Goal: Information Seeking & Learning: Learn about a topic

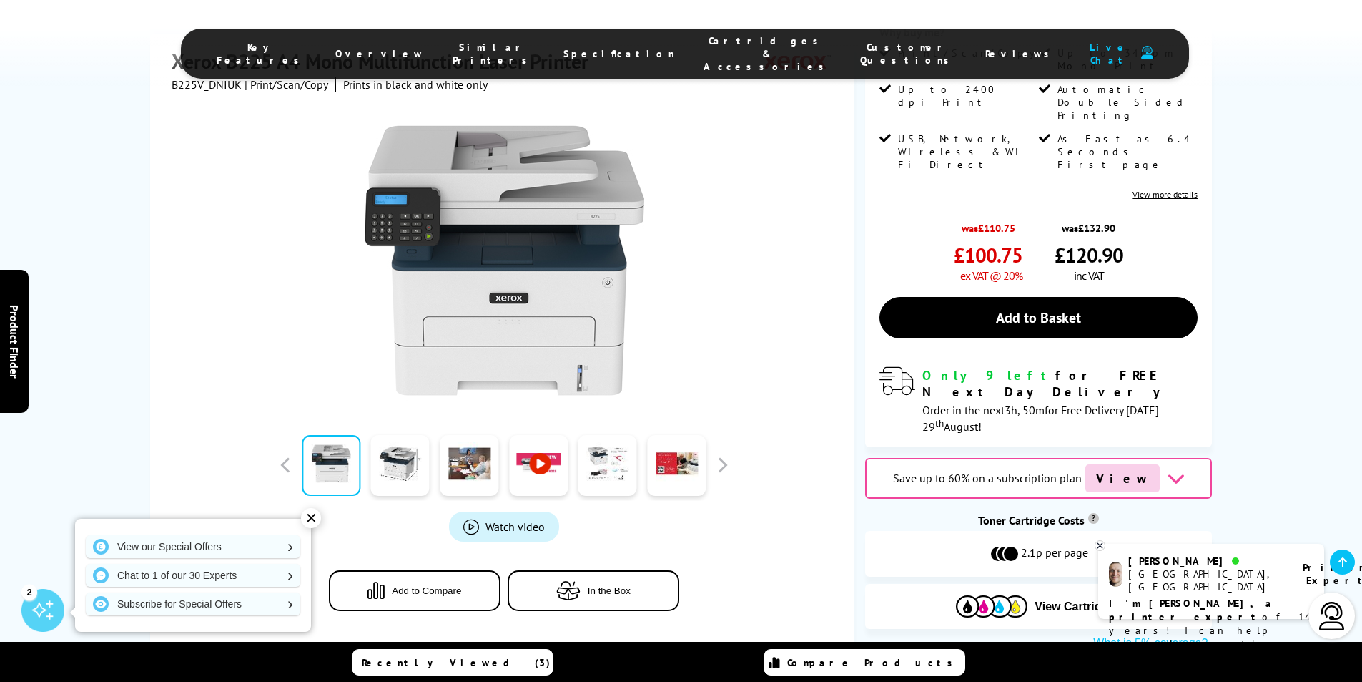
click at [588, 47] on span "Specification" at bounding box center [620, 53] width 112 height 13
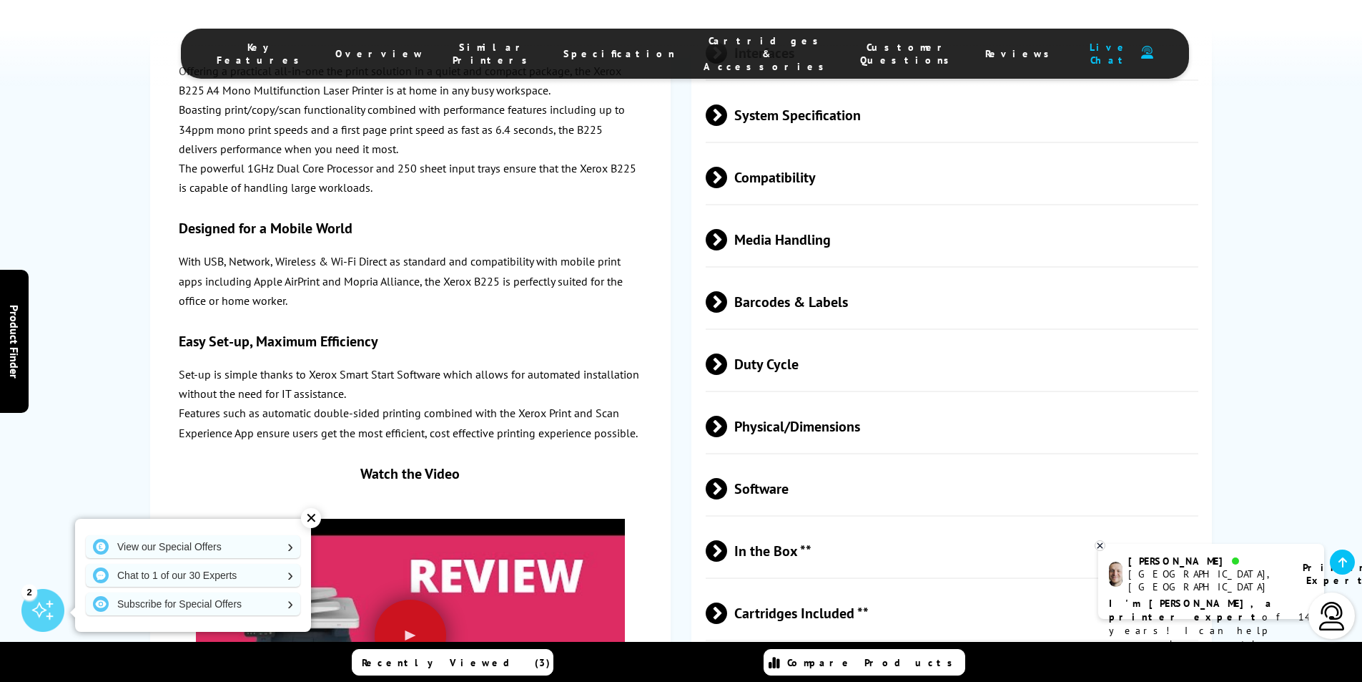
scroll to position [3185, 0]
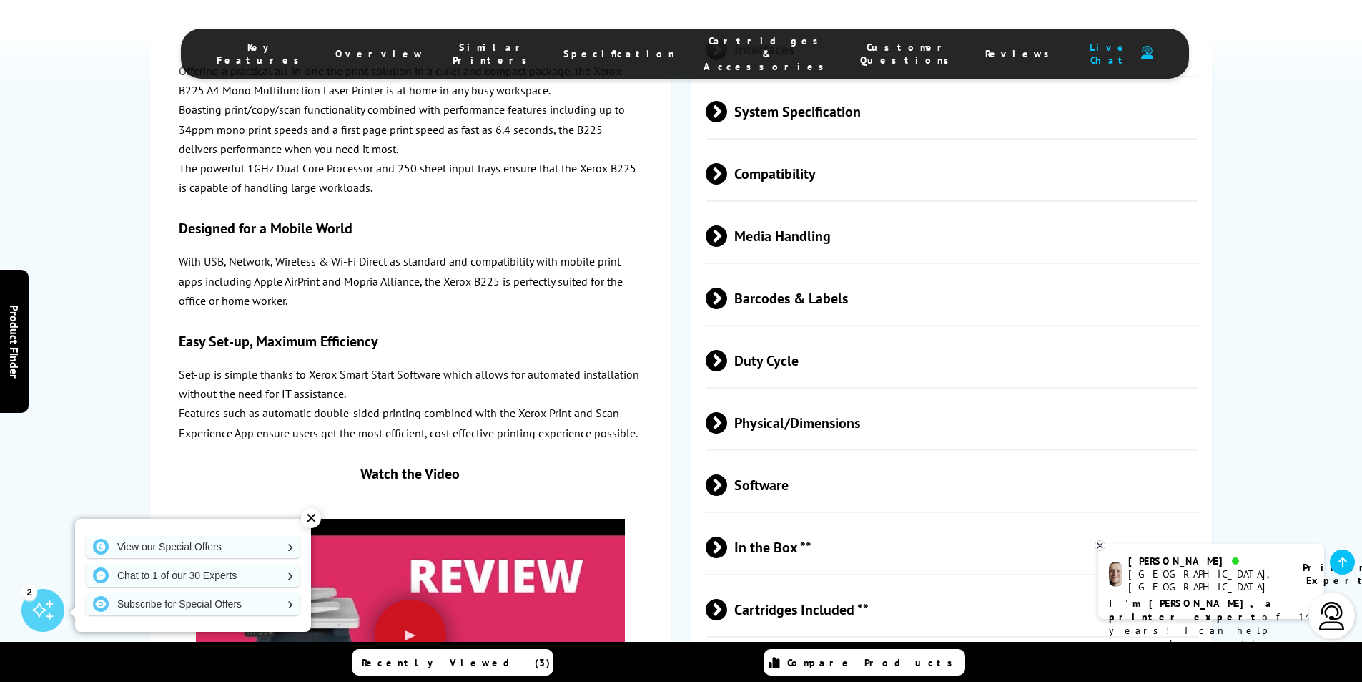
click at [835, 395] on span "Physical/Dimensions" at bounding box center [952, 422] width 493 height 54
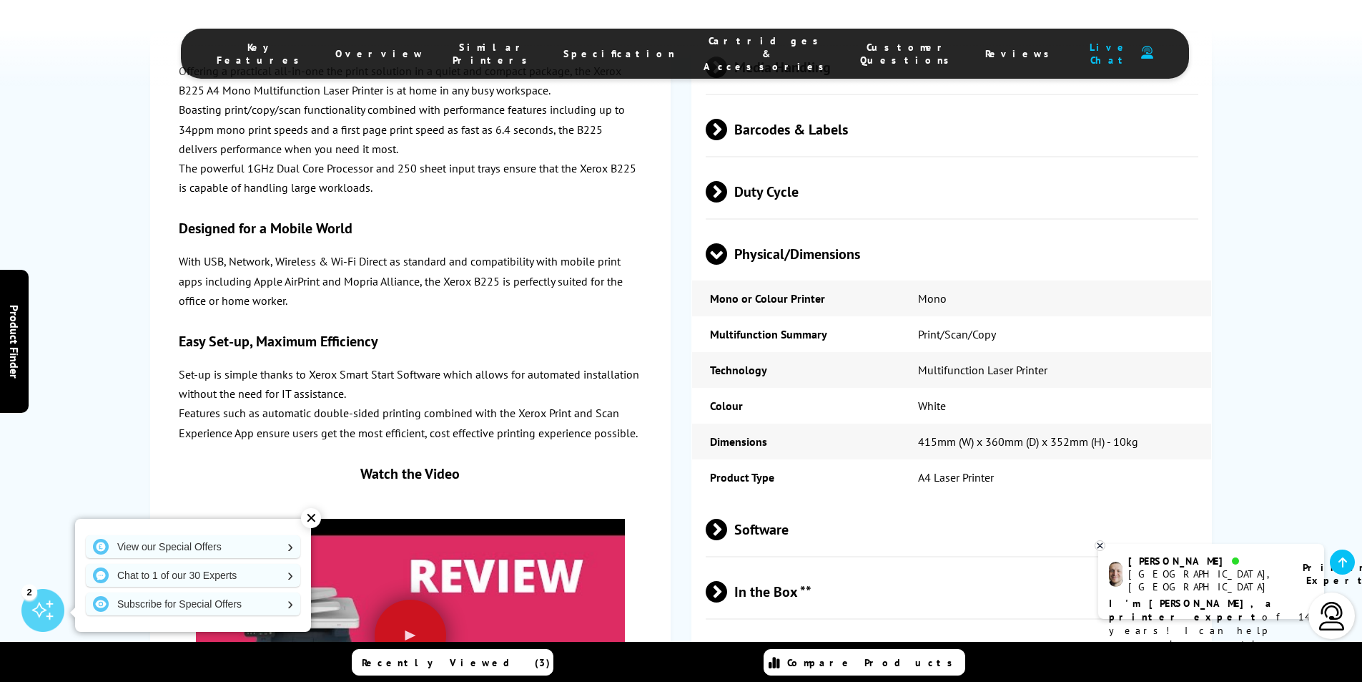
scroll to position [3400, 0]
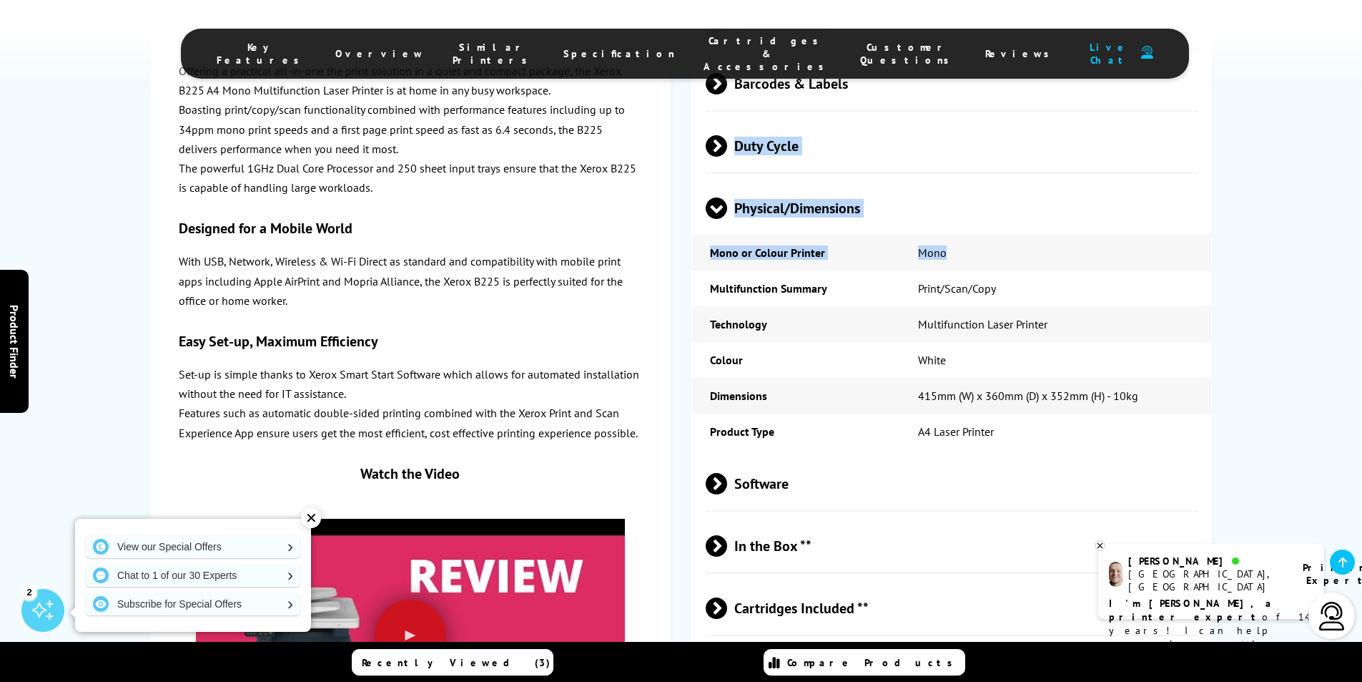
drag, startPoint x: 1056, startPoint y: 110, endPoint x: 1158, endPoint y: 218, distance: 149.2
click at [1156, 217] on div "Print Speed Monochrome Up to 34ppm Mono Print Printer Resolution Up to 2400 dpi…" at bounding box center [952, 100] width 521 height 1459
click at [1185, 270] on td "Print/Scan/Copy" at bounding box center [1056, 288] width 312 height 36
